Goal: Book appointment/travel/reservation

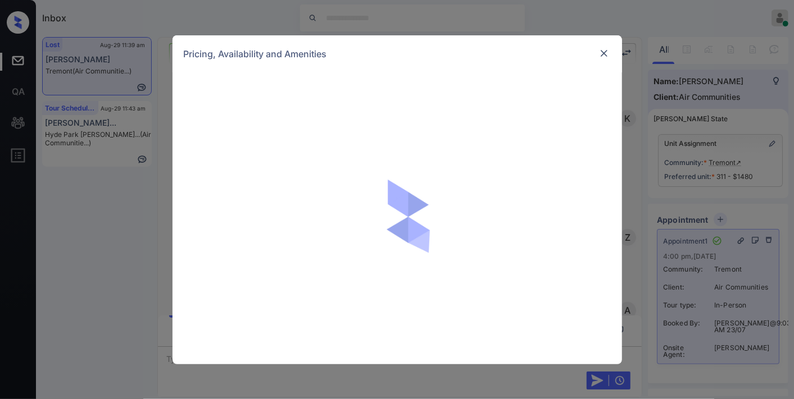
scroll to position [7849, 0]
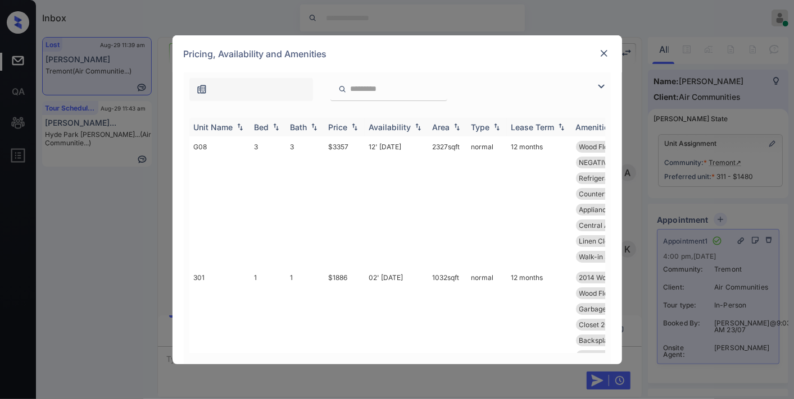
click at [323, 124] on th "Bath" at bounding box center [305, 127] width 38 height 19
drag, startPoint x: 324, startPoint y: 124, endPoint x: 331, endPoint y: 124, distance: 7.3
click at [325, 124] on th "Price" at bounding box center [344, 127] width 40 height 19
click at [339, 126] on div "Price" at bounding box center [338, 127] width 19 height 10
click at [339, 128] on div "Price" at bounding box center [338, 127] width 19 height 10
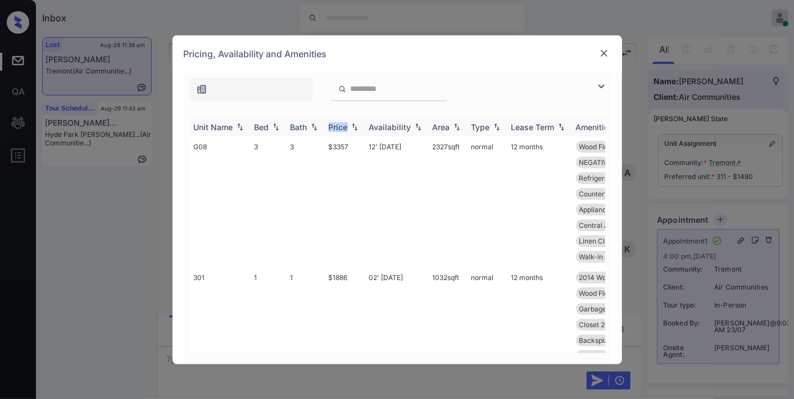
click at [338, 128] on div "Price" at bounding box center [338, 127] width 19 height 10
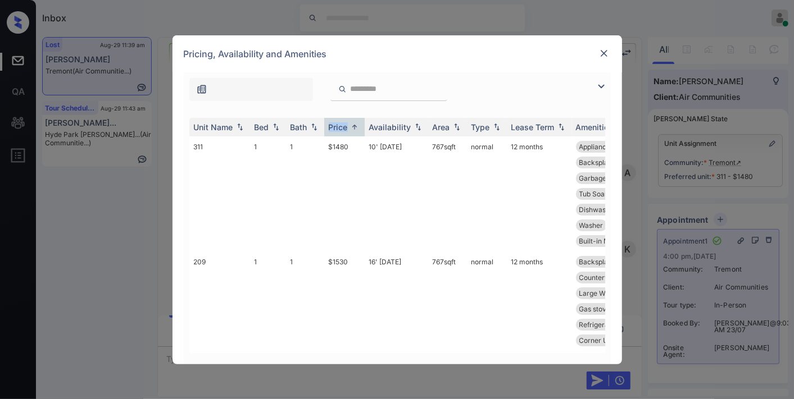
click at [602, 80] on img at bounding box center [600, 86] width 13 height 13
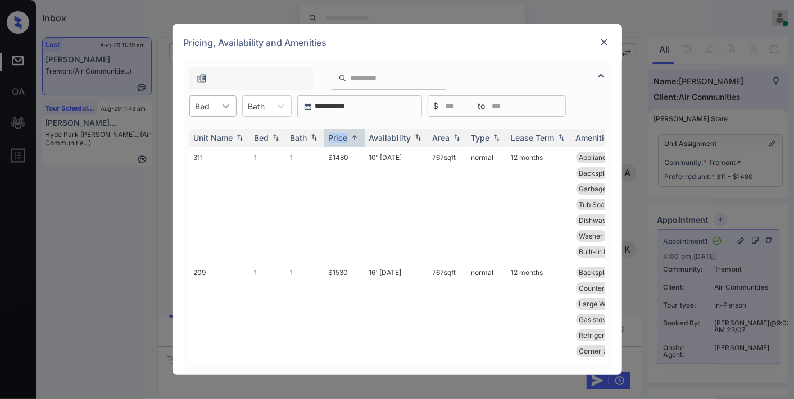
click at [216, 107] on div at bounding box center [226, 106] width 20 height 20
click at [211, 147] on div "2" at bounding box center [212, 154] width 47 height 20
drag, startPoint x: 356, startPoint y: 155, endPoint x: 307, endPoint y: 155, distance: 48.9
click at [307, 155] on tr "405 2 2 $2148 03' Oct 25 1325 sqft normal 12 months Large Windows Walk-in Close…" at bounding box center [482, 204] width 587 height 115
copy tr "$2148"
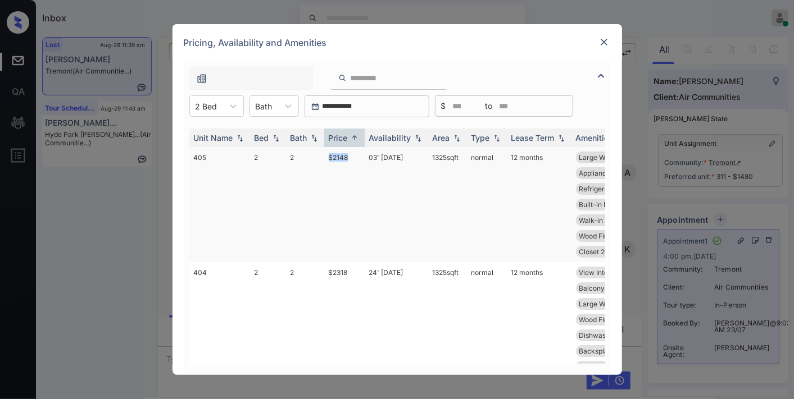
click at [375, 155] on td "03' Oct 25" at bounding box center [396, 204] width 63 height 115
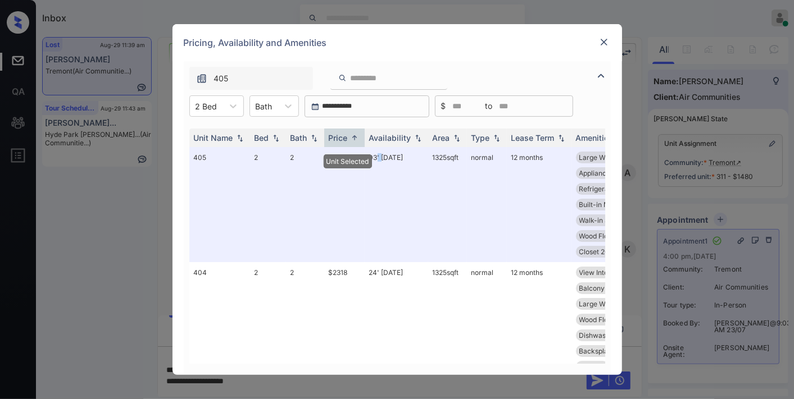
click at [602, 40] on img at bounding box center [603, 42] width 11 height 11
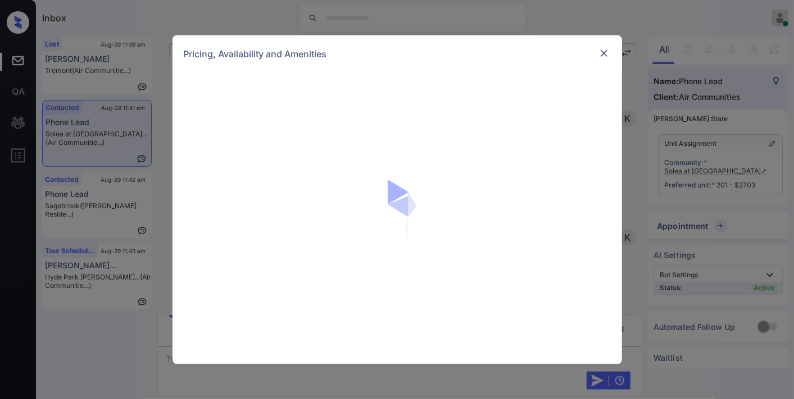
scroll to position [1167, 0]
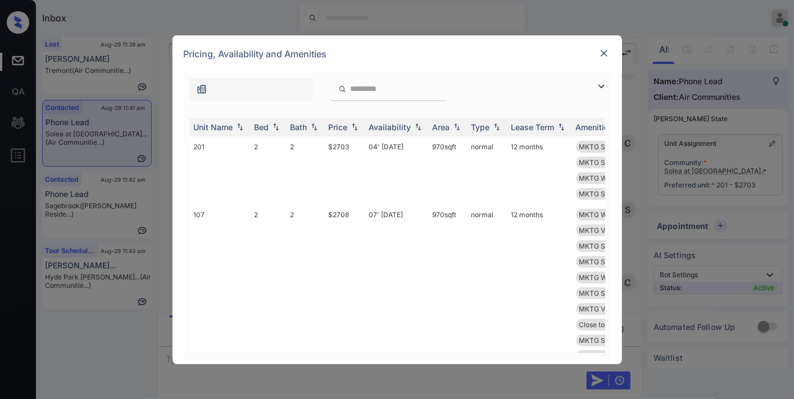
click at [352, 123] on img at bounding box center [354, 127] width 11 height 8
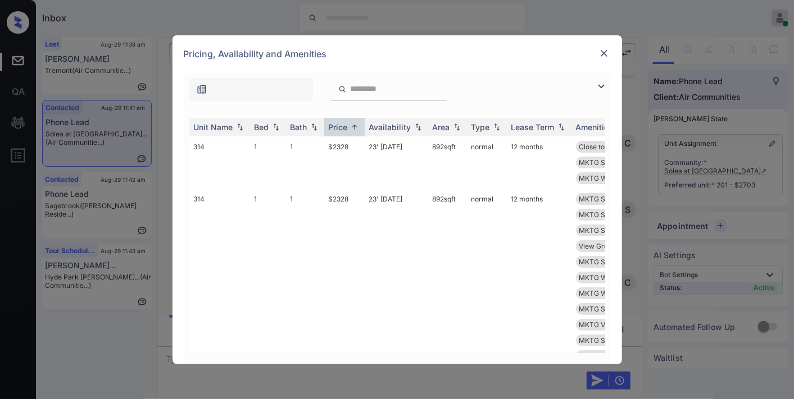
click at [602, 88] on img at bounding box center [600, 86] width 13 height 13
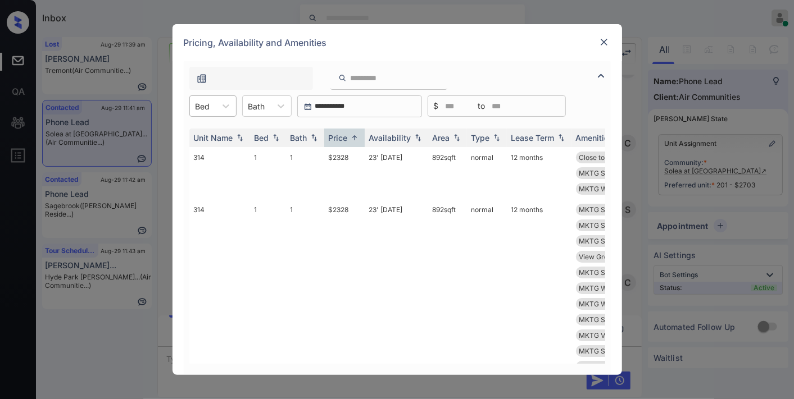
click at [215, 111] on div "Bed" at bounding box center [203, 106] width 26 height 16
click at [225, 153] on div "2" at bounding box center [212, 154] width 47 height 20
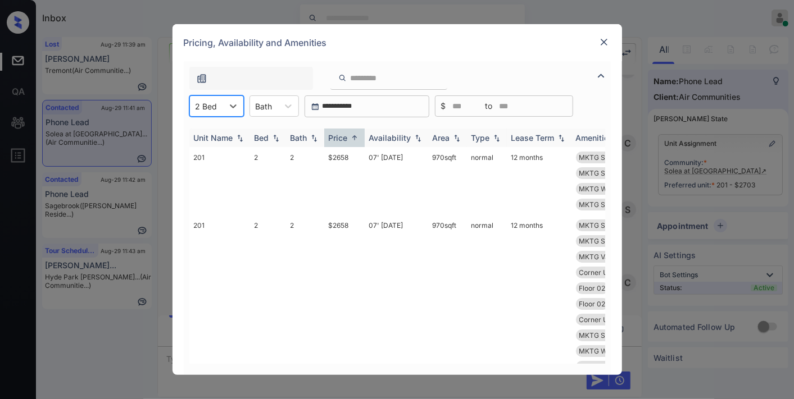
click at [451, 137] on img at bounding box center [456, 138] width 11 height 8
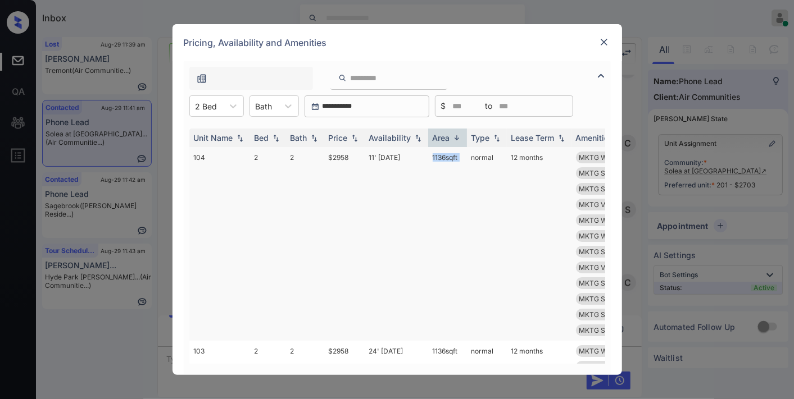
drag, startPoint x: 428, startPoint y: 158, endPoint x: 466, endPoint y: 158, distance: 38.2
click at [466, 158] on tr "104 2 2 $2958 11' Oct 25 1136 sqft normal 12 months MKTG Washer/Dry... MKTG Was…" at bounding box center [482, 244] width 587 height 194
copy td "1136 sqft"
click at [451, 141] on img at bounding box center [456, 138] width 11 height 8
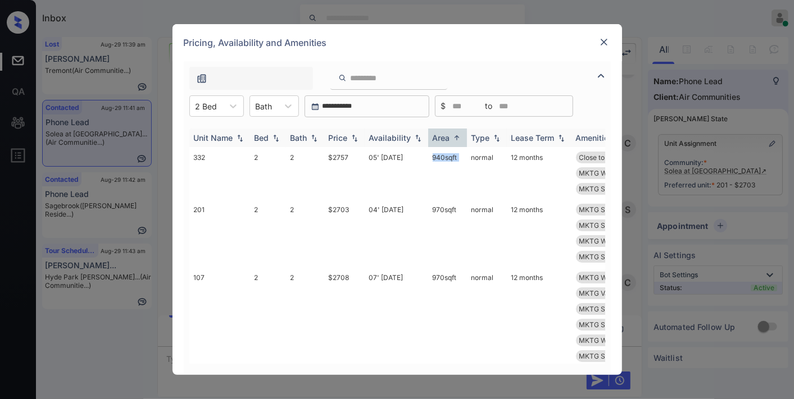
click at [451, 141] on img at bounding box center [456, 138] width 11 height 8
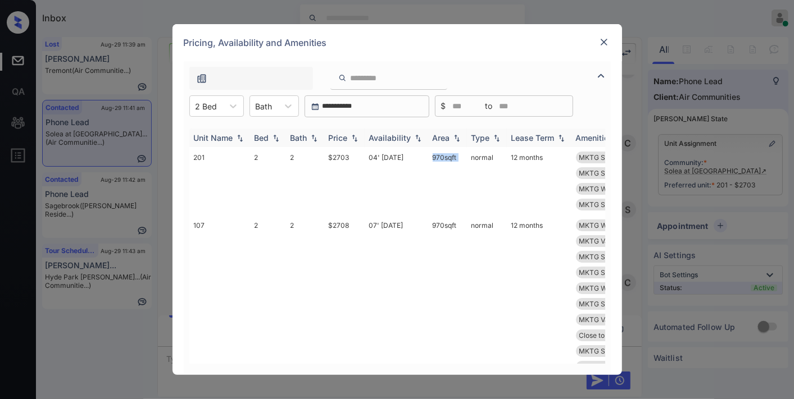
click at [451, 141] on img at bounding box center [456, 138] width 11 height 8
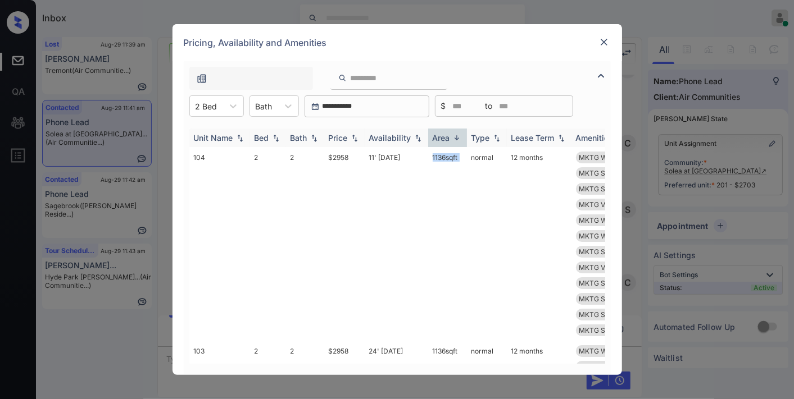
click at [451, 141] on img at bounding box center [456, 138] width 11 height 8
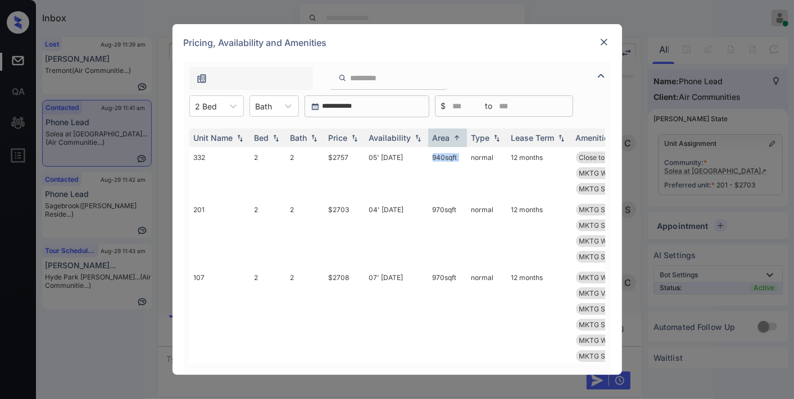
click at [598, 48] on div at bounding box center [603, 41] width 13 height 13
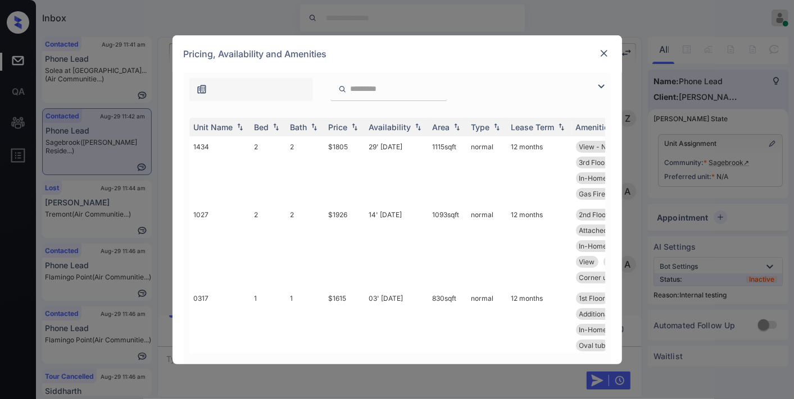
scroll to position [1368, 0]
click at [340, 125] on div "Price" at bounding box center [338, 127] width 19 height 10
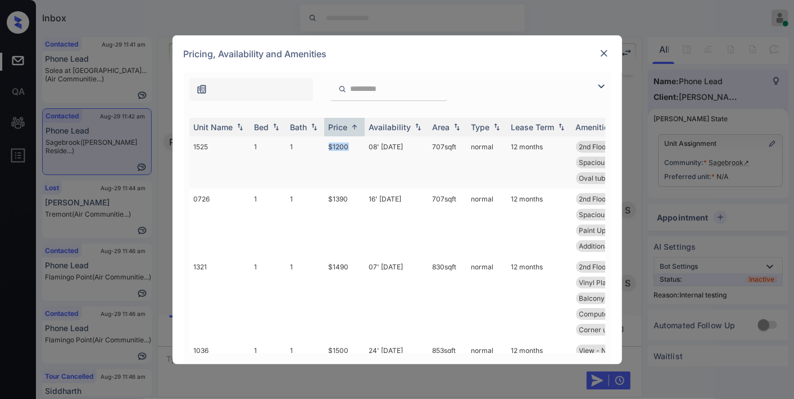
drag, startPoint x: 358, startPoint y: 153, endPoint x: 294, endPoint y: 144, distance: 64.7
click at [294, 144] on tr "1525 1 1 $1200 08' [DATE] 707 sqft normal 12 months 2nd Floor View - North Upgr…" at bounding box center [482, 163] width 587 height 52
copy tr "$1200"
click at [383, 149] on td "08' [DATE]" at bounding box center [396, 163] width 63 height 52
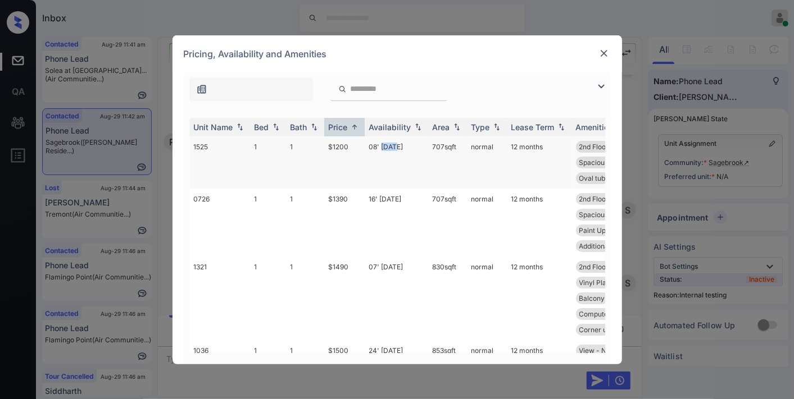
click at [383, 149] on td "08' [DATE]" at bounding box center [396, 163] width 63 height 52
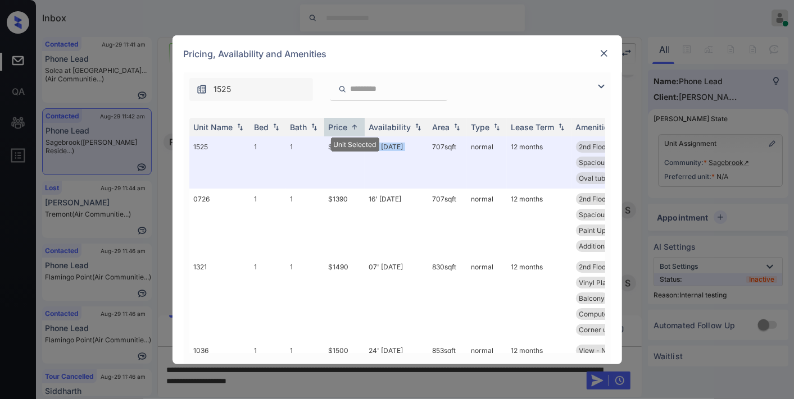
click at [599, 48] on img at bounding box center [603, 53] width 11 height 11
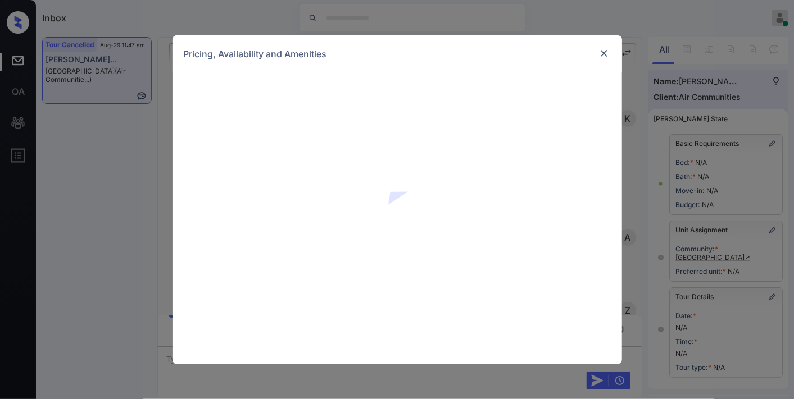
scroll to position [562, 0]
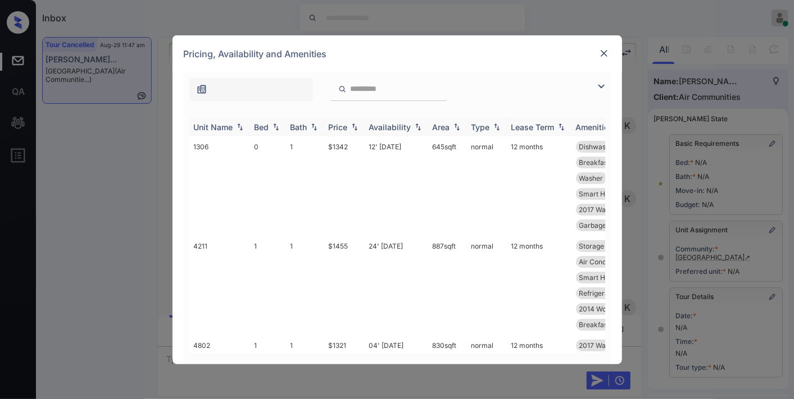
click at [346, 124] on div "Price" at bounding box center [338, 127] width 19 height 10
click at [339, 149] on td "$1231" at bounding box center [344, 186] width 40 height 99
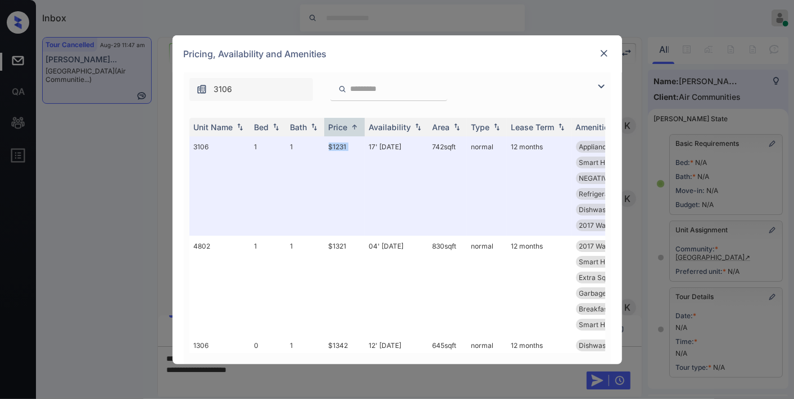
click at [608, 55] on img at bounding box center [603, 53] width 11 height 11
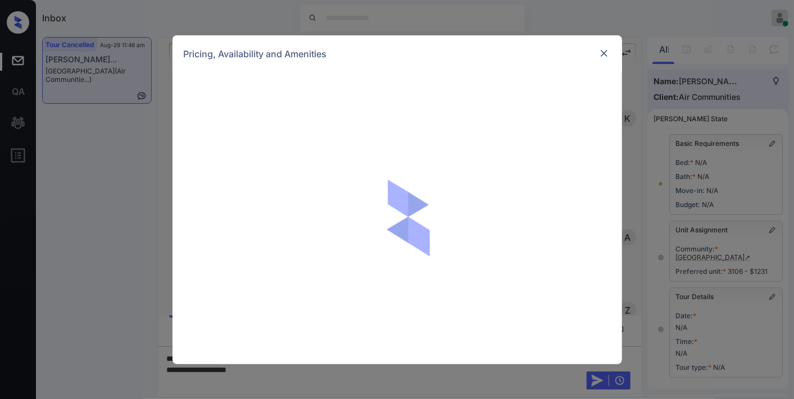
scroll to position [562, 0]
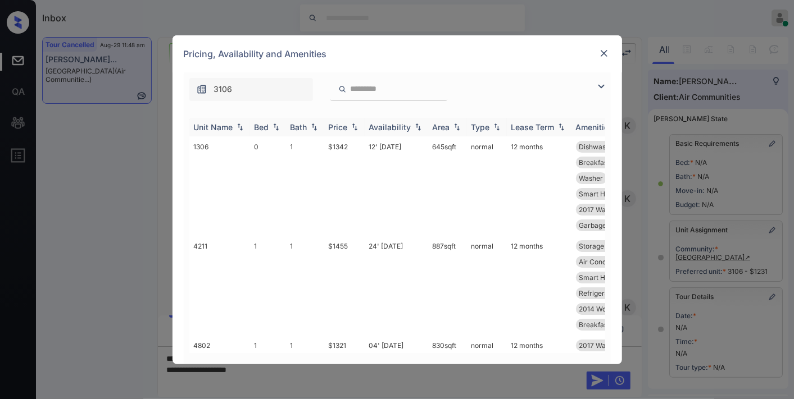
click at [344, 124] on div "Price" at bounding box center [338, 127] width 19 height 10
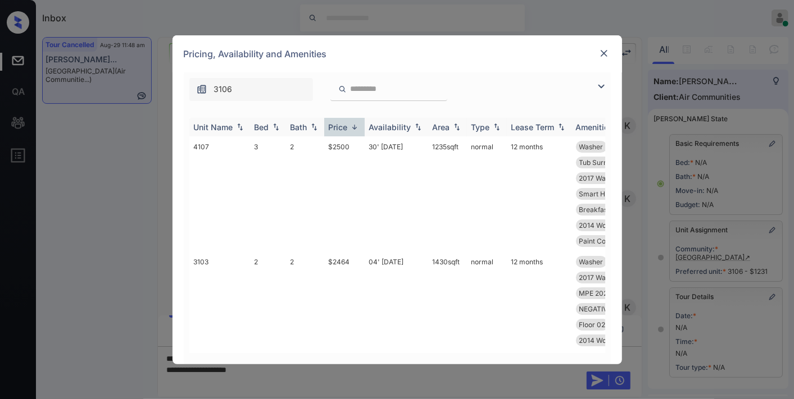
drag, startPoint x: 346, startPoint y: 126, endPoint x: 371, endPoint y: 122, distance: 26.1
click at [346, 126] on div "Price" at bounding box center [338, 127] width 19 height 10
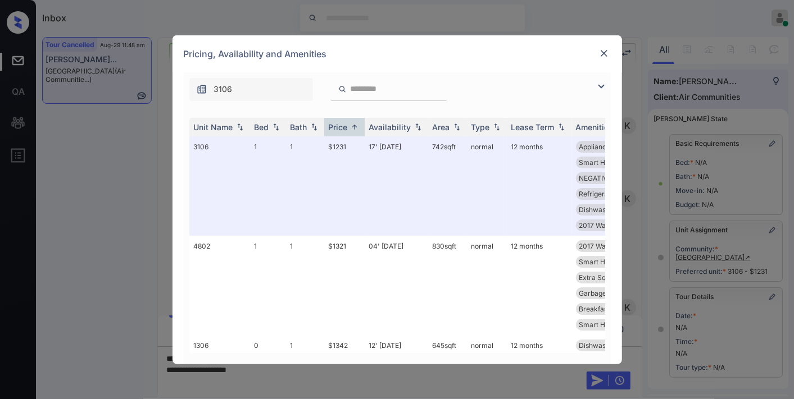
click at [597, 90] on img at bounding box center [600, 86] width 13 height 13
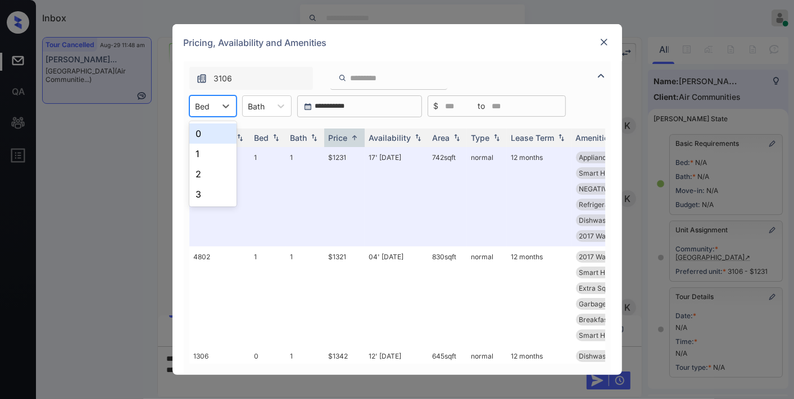
click at [212, 106] on div "Bed" at bounding box center [203, 106] width 26 height 16
click at [221, 167] on div "2" at bounding box center [212, 174] width 47 height 20
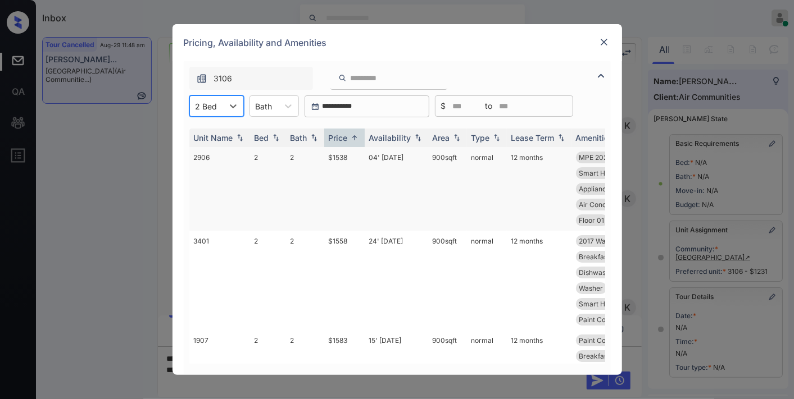
click at [343, 156] on td "$1538" at bounding box center [344, 189] width 40 height 84
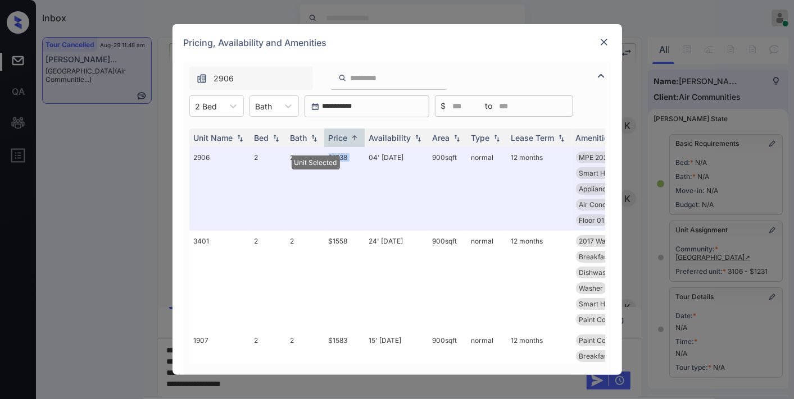
click at [598, 42] on img at bounding box center [603, 42] width 11 height 11
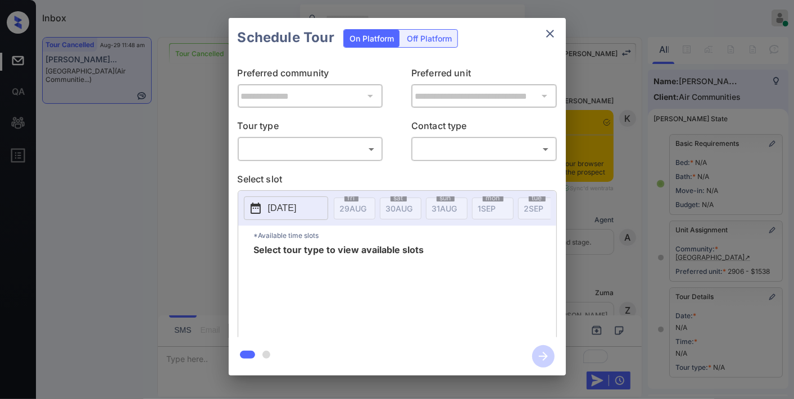
scroll to position [156, 0]
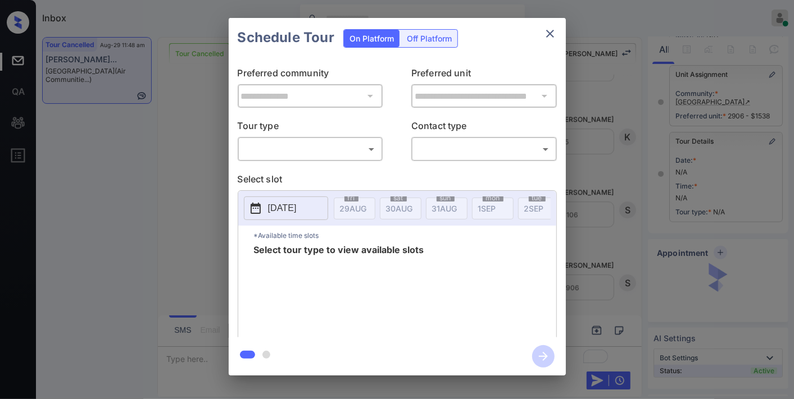
click at [306, 153] on body "Inbox [PERSON_NAME] Online Set yourself offline Set yourself on break Profile S…" at bounding box center [397, 199] width 794 height 399
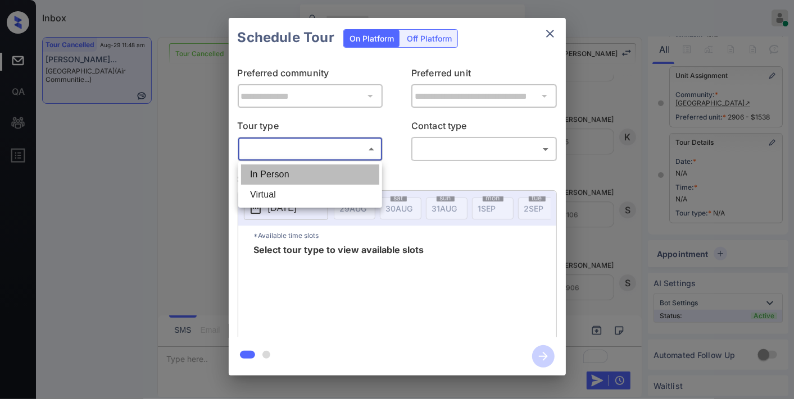
click at [304, 175] on li "In Person" at bounding box center [310, 175] width 138 height 20
type input "********"
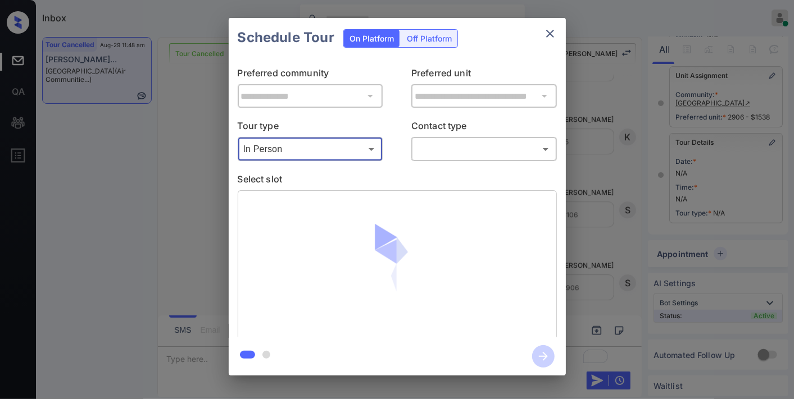
click at [459, 142] on body "Inbox [PERSON_NAME] Online Set yourself offline Set yourself on break Profile S…" at bounding box center [397, 199] width 794 height 399
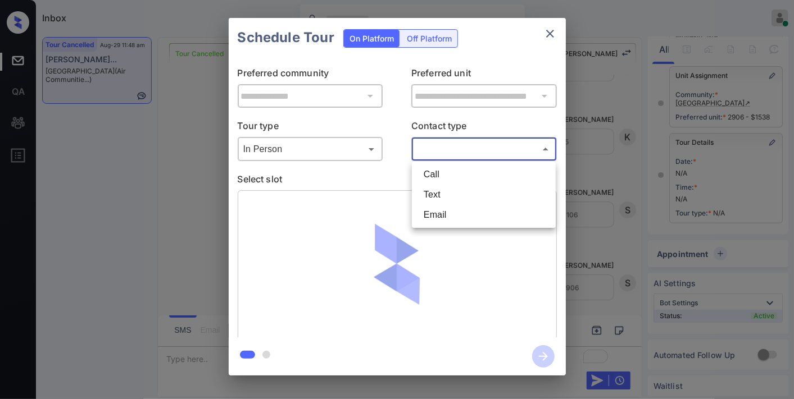
click at [461, 189] on li "Text" at bounding box center [484, 195] width 138 height 20
type input "****"
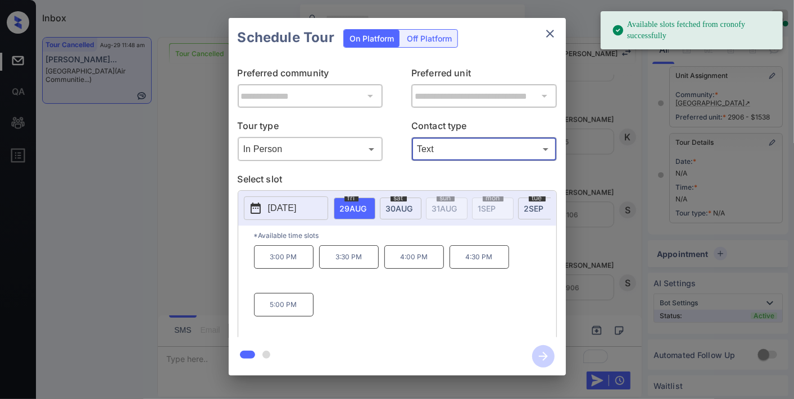
click at [367, 204] on span "[DATE]" at bounding box center [353, 209] width 27 height 10
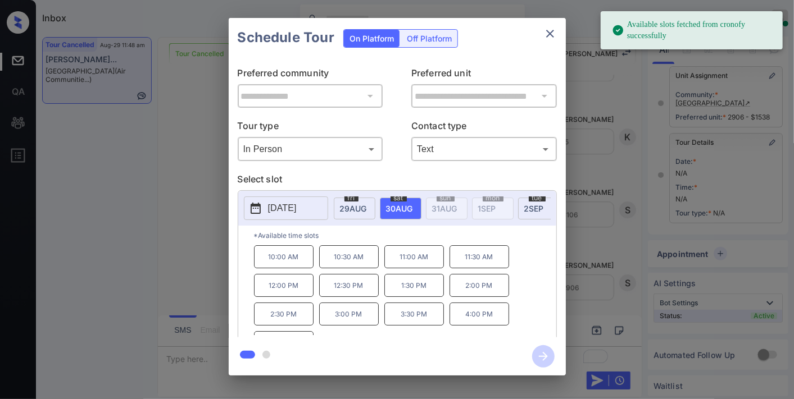
click at [356, 326] on p "3:00 PM" at bounding box center [349, 314] width 60 height 23
click at [540, 351] on icon "button" at bounding box center [543, 357] width 22 height 22
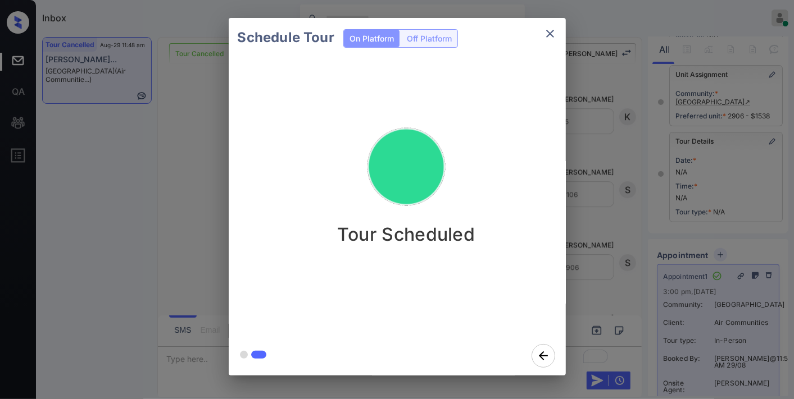
click at [545, 32] on icon "close" at bounding box center [549, 33] width 13 height 13
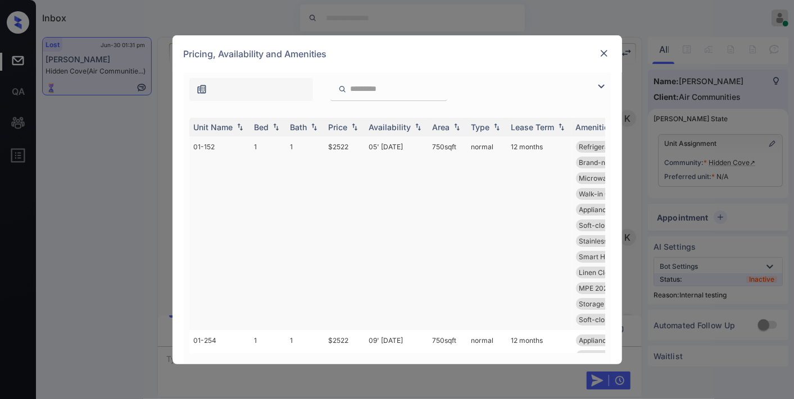
scroll to position [5131, 0]
click at [233, 128] on div "Unit Name" at bounding box center [220, 127] width 52 height 10
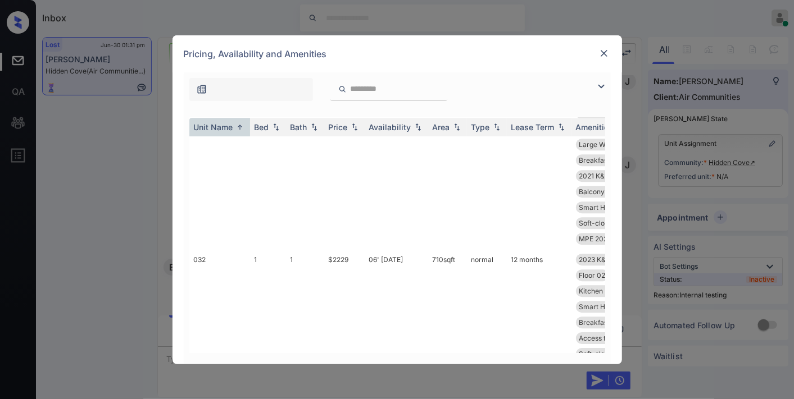
scroll to position [1748, 0]
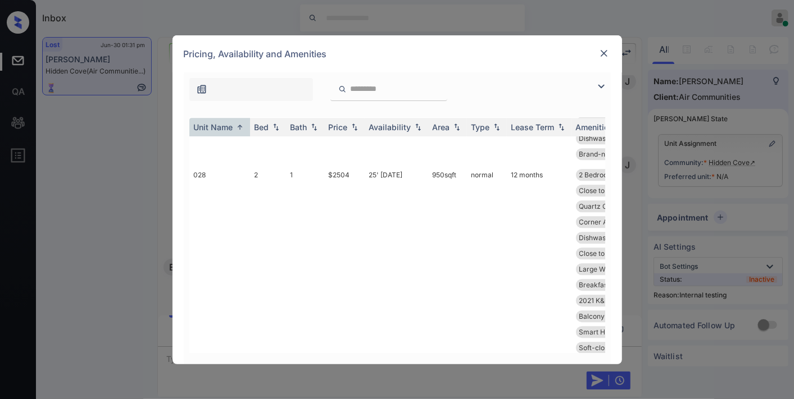
click at [389, 89] on input "search" at bounding box center [395, 89] width 92 height 10
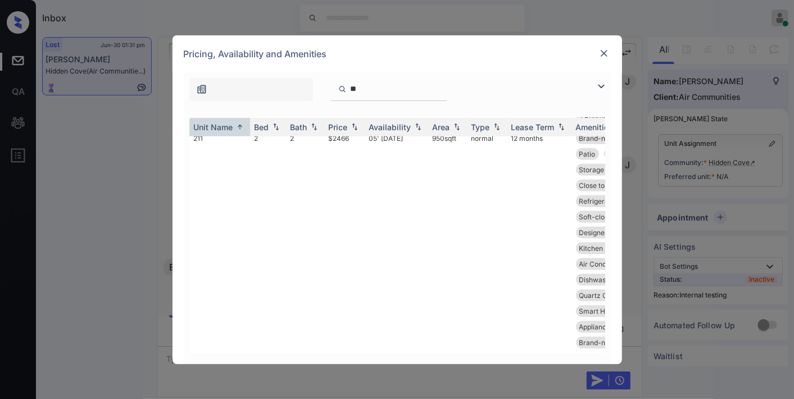
scroll to position [598, 0]
type input "***"
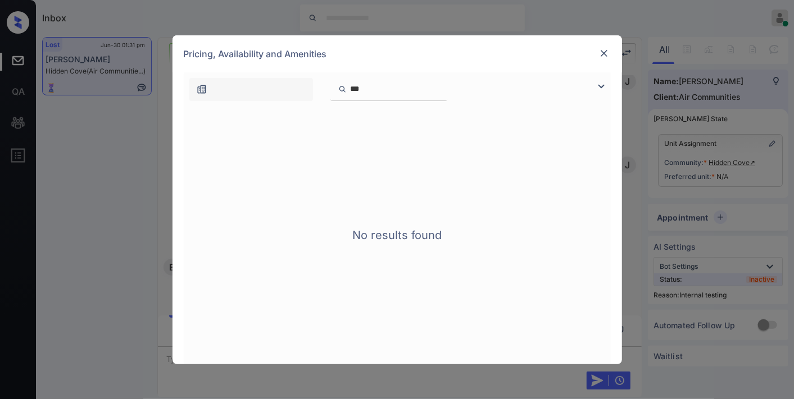
click at [607, 53] on img at bounding box center [603, 53] width 11 height 11
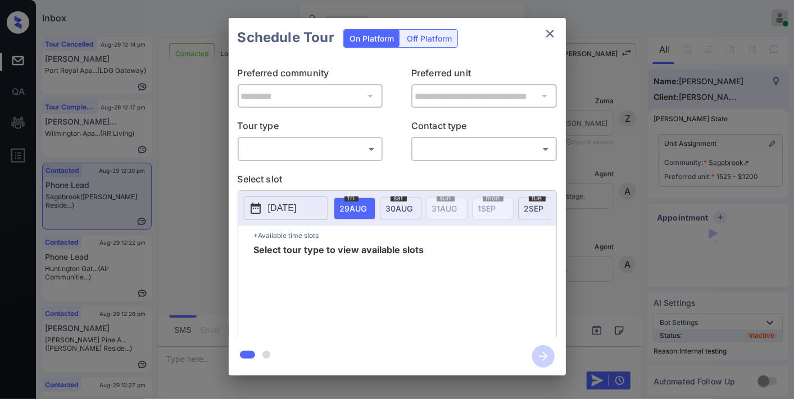
scroll to position [2167, 0]
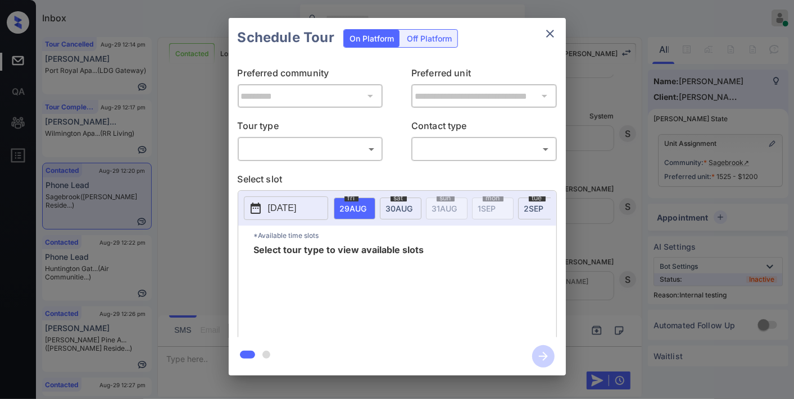
click at [364, 151] on body "Inbox [PERSON_NAME] Online Set yourself offline Set yourself on break Profile S…" at bounding box center [397, 199] width 794 height 399
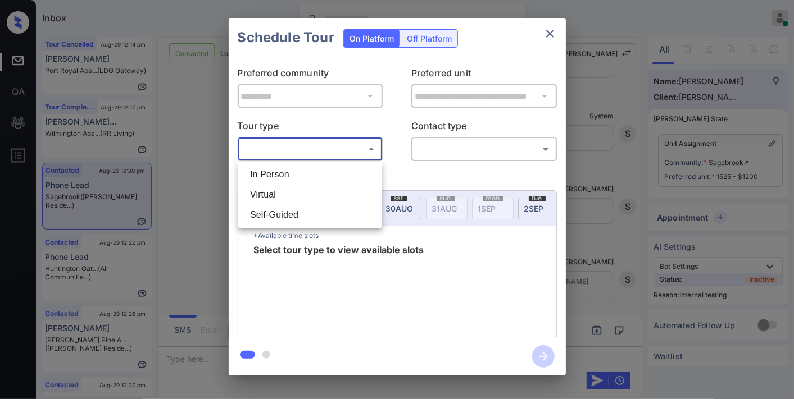
click at [347, 182] on li "In Person" at bounding box center [310, 175] width 138 height 20
type input "********"
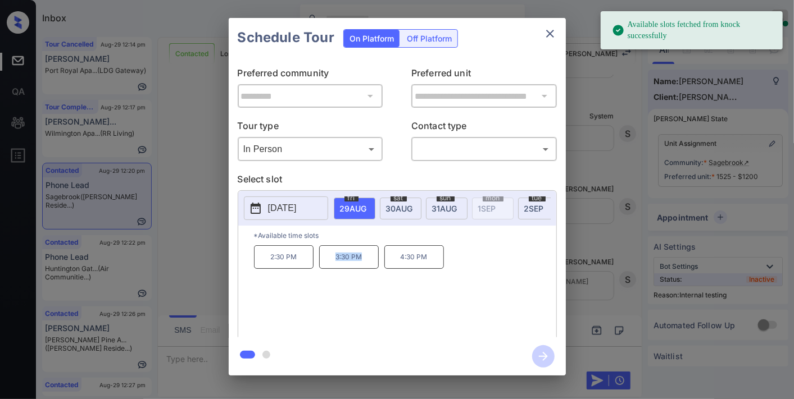
drag, startPoint x: 361, startPoint y: 263, endPoint x: 325, endPoint y: 264, distance: 36.5
click at [325, 264] on p "3:30 PM" at bounding box center [349, 258] width 60 height 24
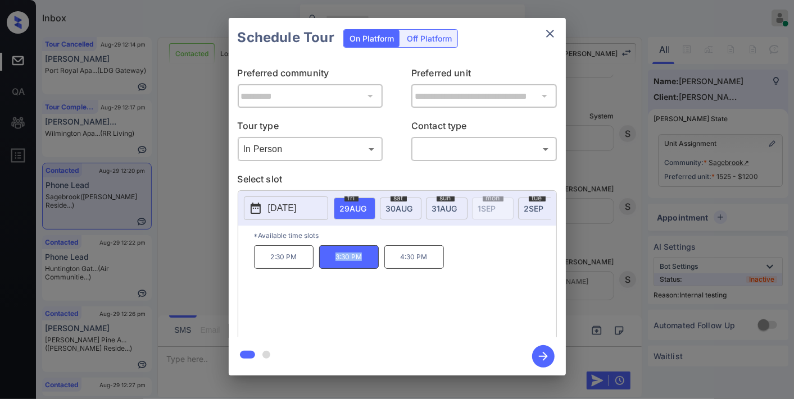
copy p "3:30 PM"
click at [554, 34] on icon "close" at bounding box center [549, 33] width 13 height 13
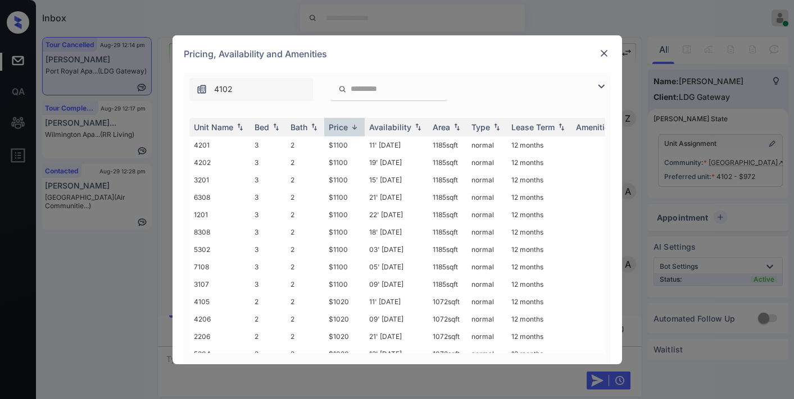
click at [351, 123] on img at bounding box center [354, 127] width 11 height 8
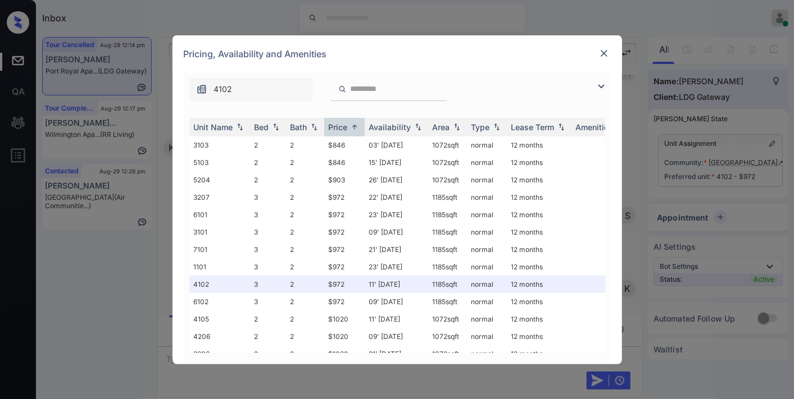
click at [605, 57] on img at bounding box center [603, 53] width 11 height 11
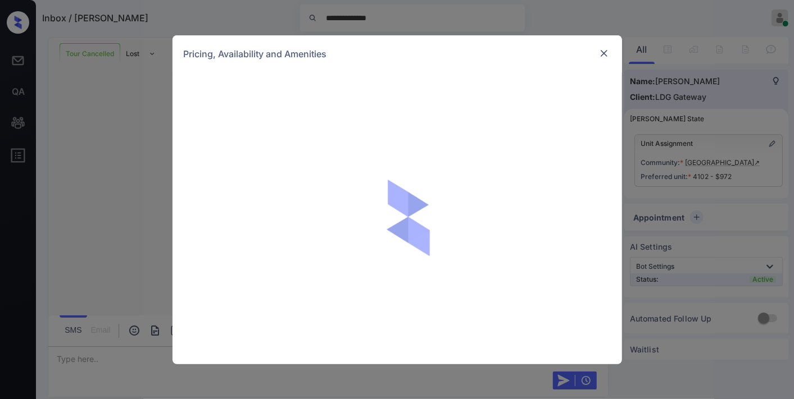
scroll to position [3411, 0]
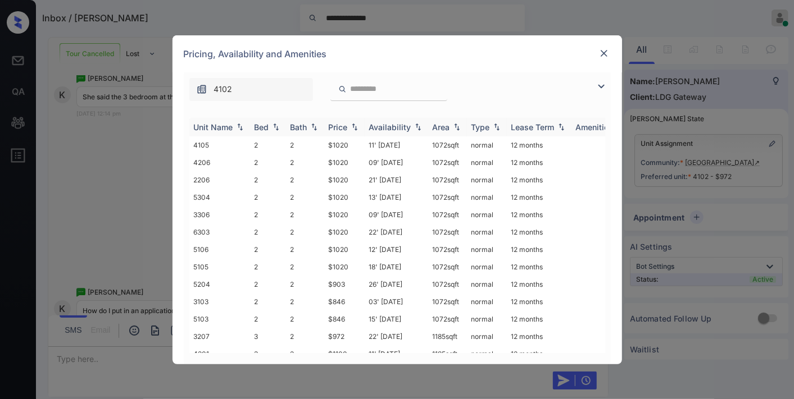
click at [352, 123] on img at bounding box center [354, 127] width 11 height 8
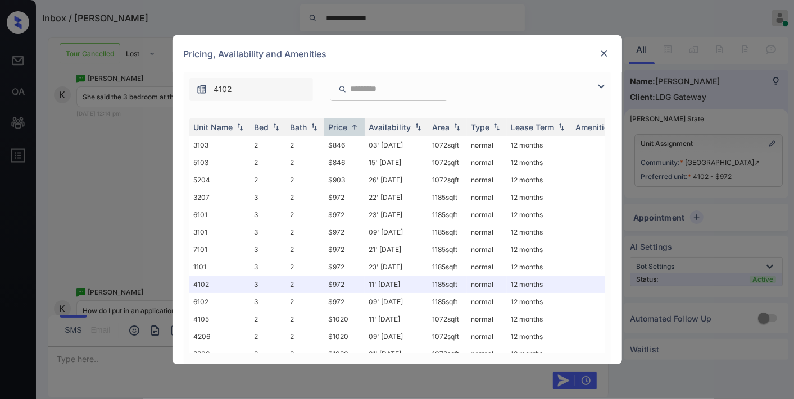
click at [598, 86] on img at bounding box center [600, 86] width 13 height 13
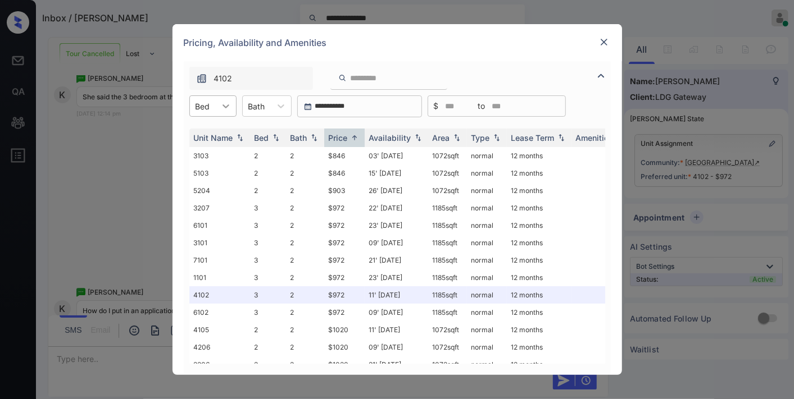
click at [221, 102] on icon at bounding box center [225, 106] width 11 height 11
click at [217, 160] on div "3" at bounding box center [212, 154] width 47 height 20
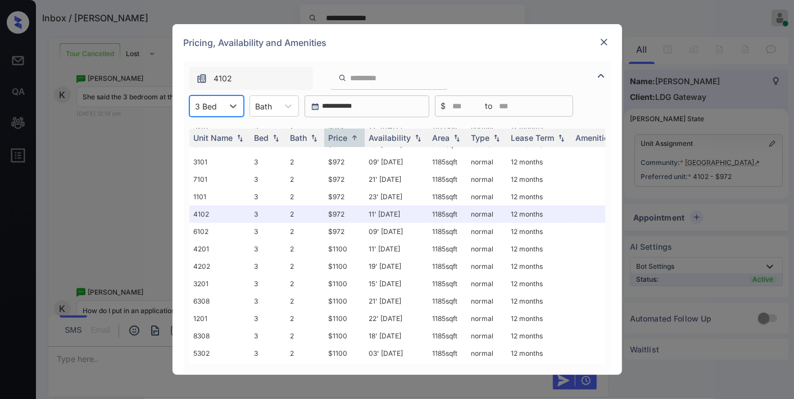
scroll to position [0, 0]
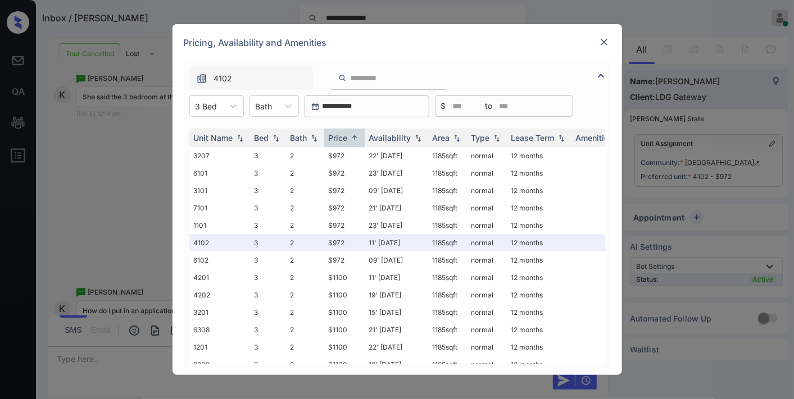
click at [604, 39] on img at bounding box center [603, 42] width 11 height 11
